Goal: Information Seeking & Learning: Understand process/instructions

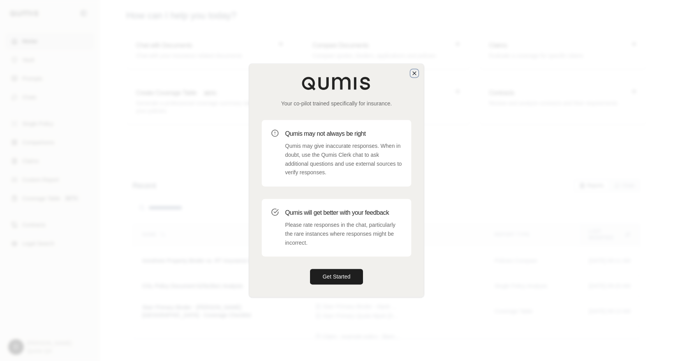
click at [414, 73] on icon "button" at bounding box center [414, 73] width 3 height 3
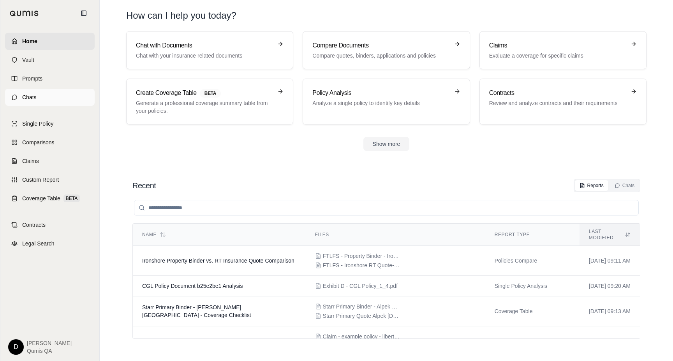
click at [56, 95] on link "Chats" at bounding box center [50, 97] width 90 height 17
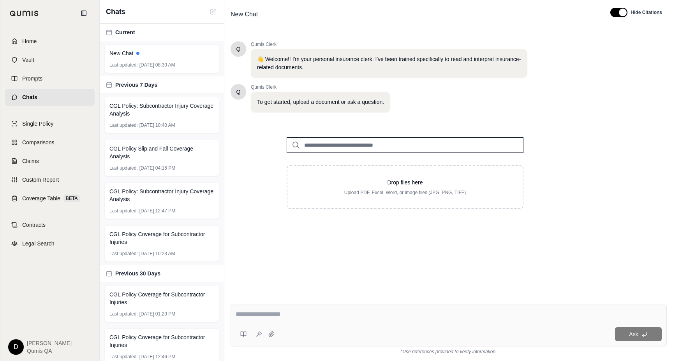
click at [256, 313] on textarea at bounding box center [448, 314] width 426 height 9
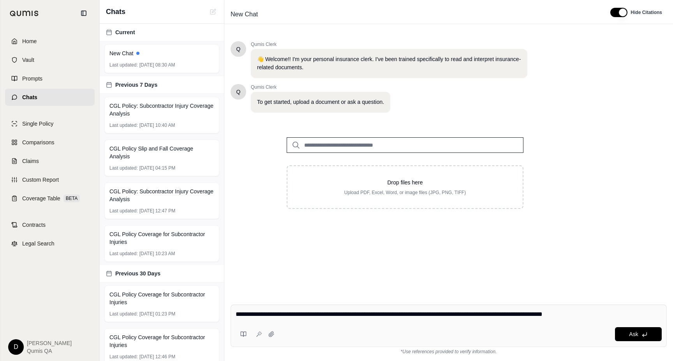
type textarea "**********"
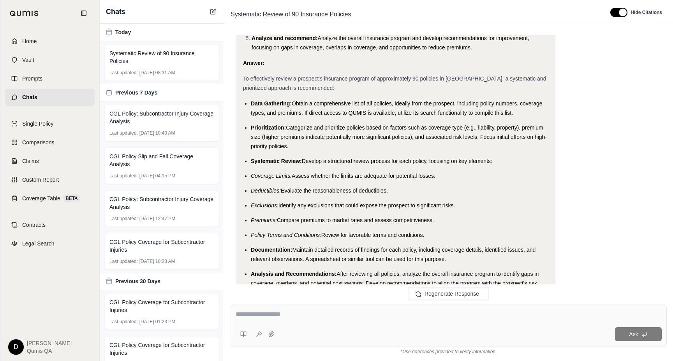
scroll to position [1008, 0]
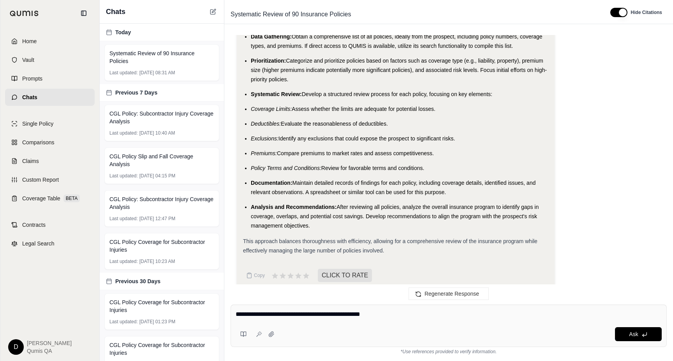
type textarea "**********"
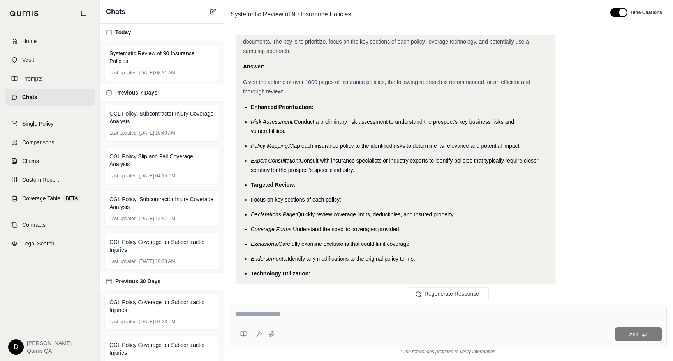
scroll to position [2174, 0]
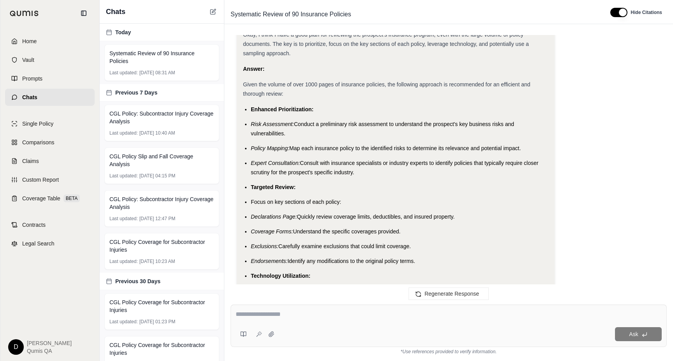
click at [286, 199] on span "Focus on key sections of each policy:" at bounding box center [296, 202] width 90 height 6
click at [295, 214] on span "Declarations Page:" at bounding box center [274, 217] width 46 height 6
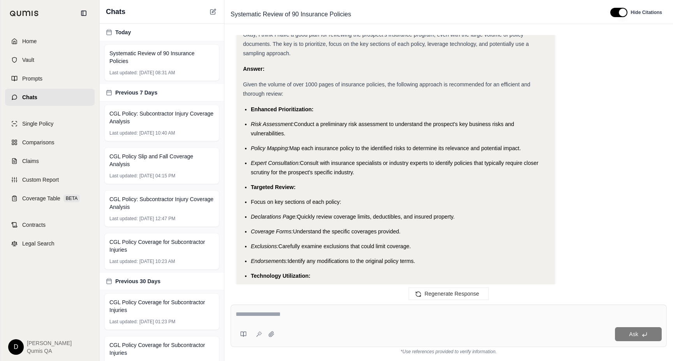
click at [295, 214] on span "Declarations Page:" at bounding box center [274, 217] width 46 height 6
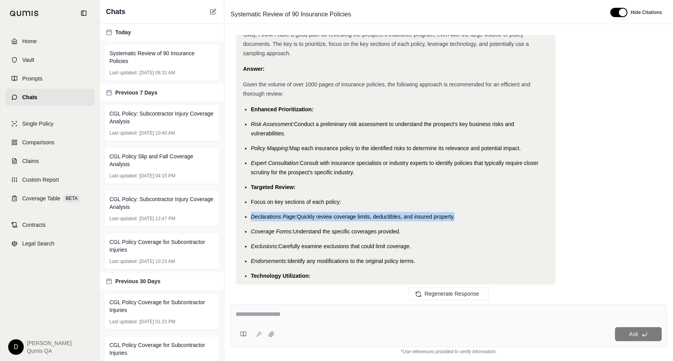
click at [306, 212] on li "Declarations Page: Quickly review coverage limits, deductibles, and insured pro…" at bounding box center [399, 216] width 297 height 9
click at [304, 228] on span "Understand the specific coverages provided." at bounding box center [346, 231] width 107 height 6
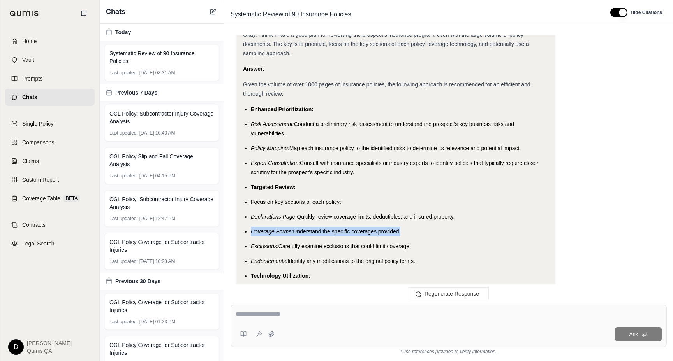
click at [317, 227] on li "Coverage Forms: Understand the specific coverages provided." at bounding box center [399, 231] width 297 height 9
click at [316, 243] on span "Carefully examine exclusions that could limit coverage." at bounding box center [344, 246] width 132 height 6
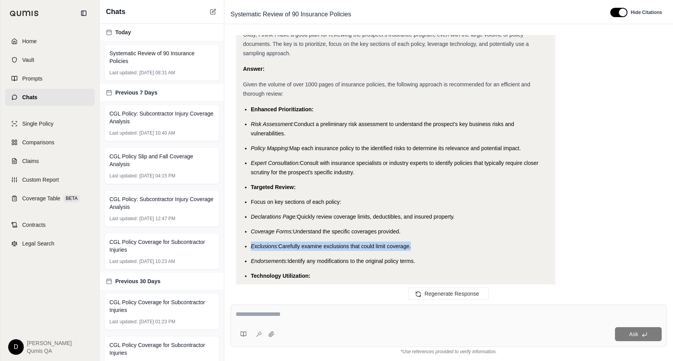
click at [336, 243] on span "Carefully examine exclusions that could limit coverage." at bounding box center [344, 246] width 132 height 6
click at [311, 258] on span "Identify any modifications to the original policy terms." at bounding box center [351, 261] width 128 height 6
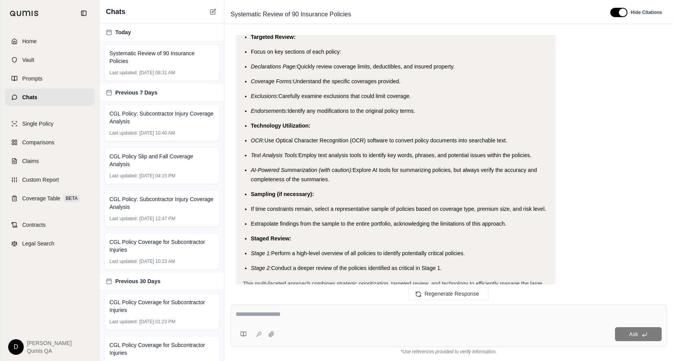
scroll to position [2367, 0]
